Goal: Register for event/course

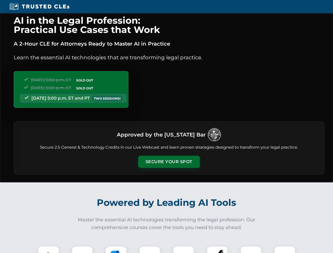
click at [169, 162] on button "Secure Your Spot" at bounding box center [169, 162] width 62 height 12
click at [48, 249] on img at bounding box center [48, 256] width 15 height 15
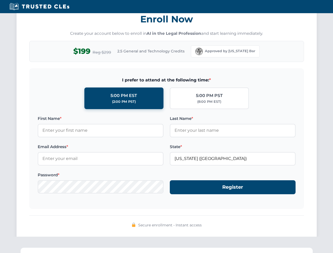
scroll to position [517, 0]
